Goal: Information Seeking & Learning: Learn about a topic

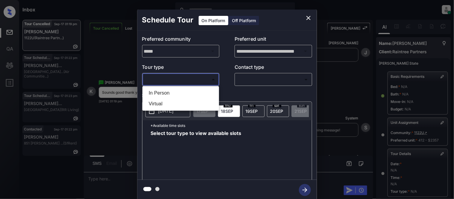
scroll to position [95, 0]
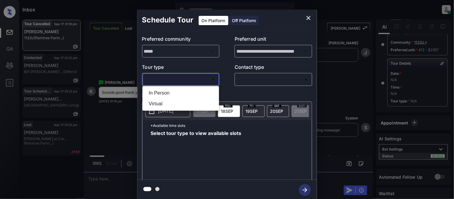
click at [308, 17] on div at bounding box center [227, 99] width 454 height 199
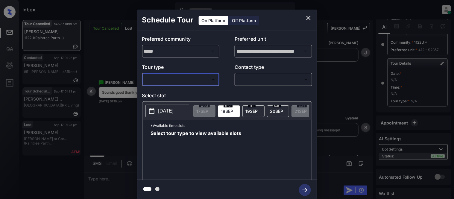
click at [308, 17] on icon "close" at bounding box center [308, 18] width 4 height 4
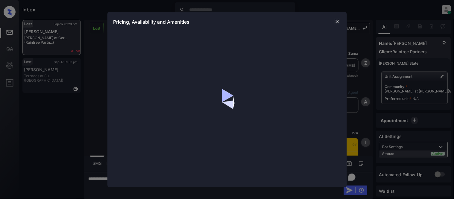
scroll to position [325, 0]
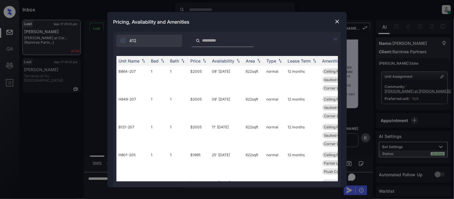
click at [336, 36] on img at bounding box center [335, 39] width 7 height 7
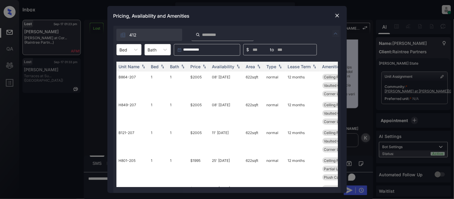
click at [128, 47] on div "Bed" at bounding box center [124, 49] width 14 height 9
click at [126, 74] on div "2" at bounding box center [128, 75] width 25 height 11
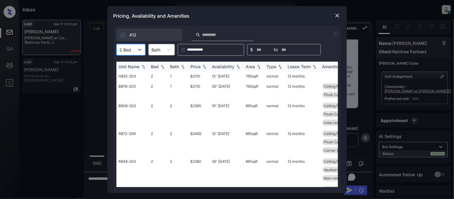
click at [201, 66] on div "Price" at bounding box center [198, 66] width 17 height 5
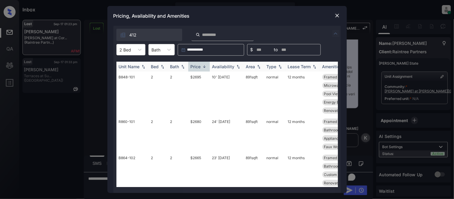
click at [201, 66] on div "Price" at bounding box center [198, 66] width 17 height 5
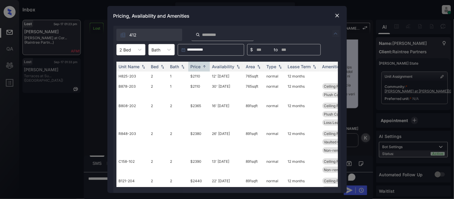
click at [334, 16] on img at bounding box center [337, 16] width 6 height 6
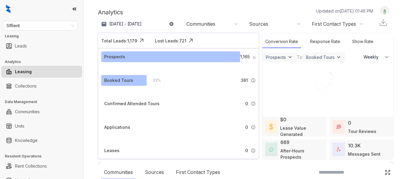
select select "******"
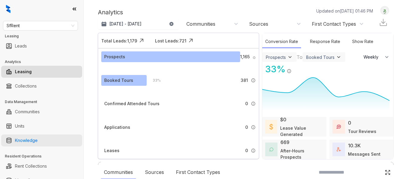
click at [36, 141] on link "Knowledge" at bounding box center [26, 141] width 23 height 12
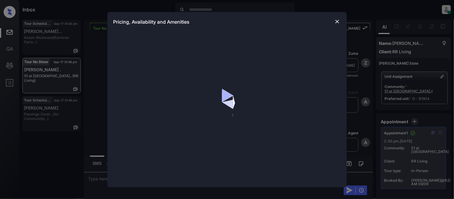
scroll to position [2105, 0]
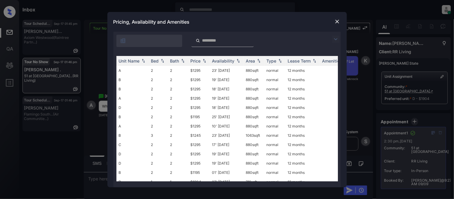
click at [332, 37] on img at bounding box center [335, 39] width 7 height 7
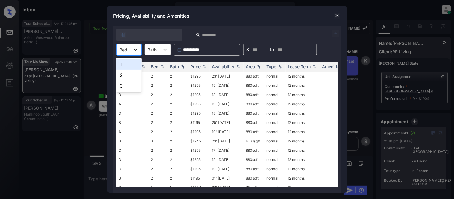
click at [134, 48] on icon at bounding box center [136, 50] width 6 height 6
click at [129, 83] on div "3" at bounding box center [128, 85] width 25 height 11
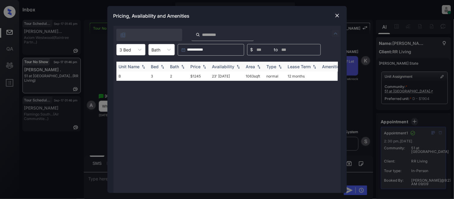
click at [193, 67] on div "Price" at bounding box center [195, 66] width 10 height 5
click at [193, 75] on td "$1245" at bounding box center [199, 75] width 22 height 9
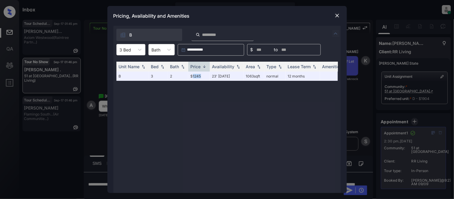
click at [335, 14] on img at bounding box center [337, 16] width 6 height 6
